Goal: Check status

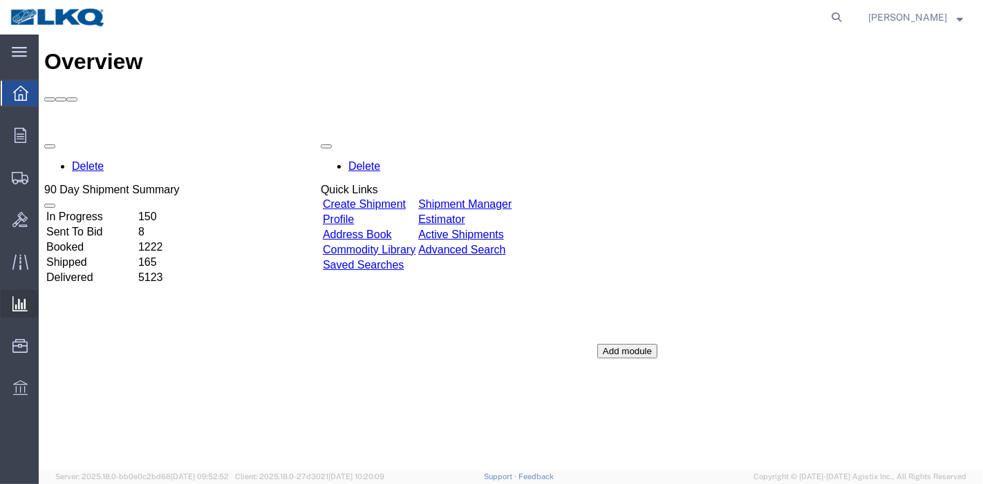
click at [0, 0] on span "Ad Hoc Reports" at bounding box center [0, 0] width 0 height 0
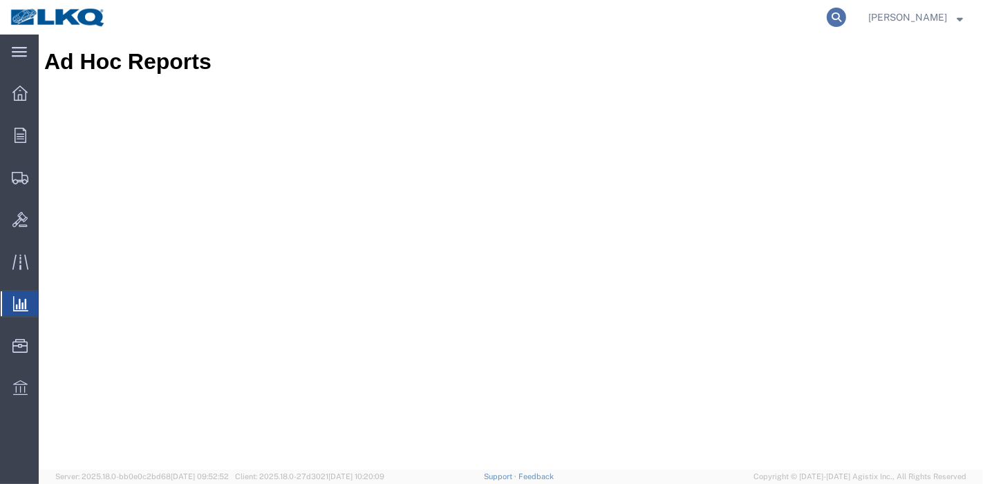
click at [843, 19] on icon at bounding box center [836, 17] width 19 height 19
click at [780, 17] on input "search" at bounding box center [616, 17] width 420 height 33
paste input "55686921"
type input "55686921"
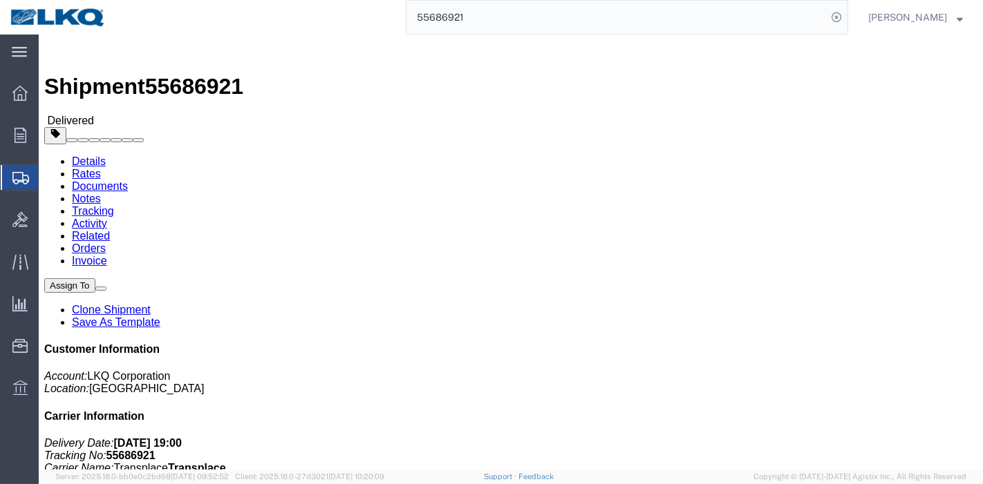
click link "Rates"
